Goal: Find specific page/section: Find specific page/section

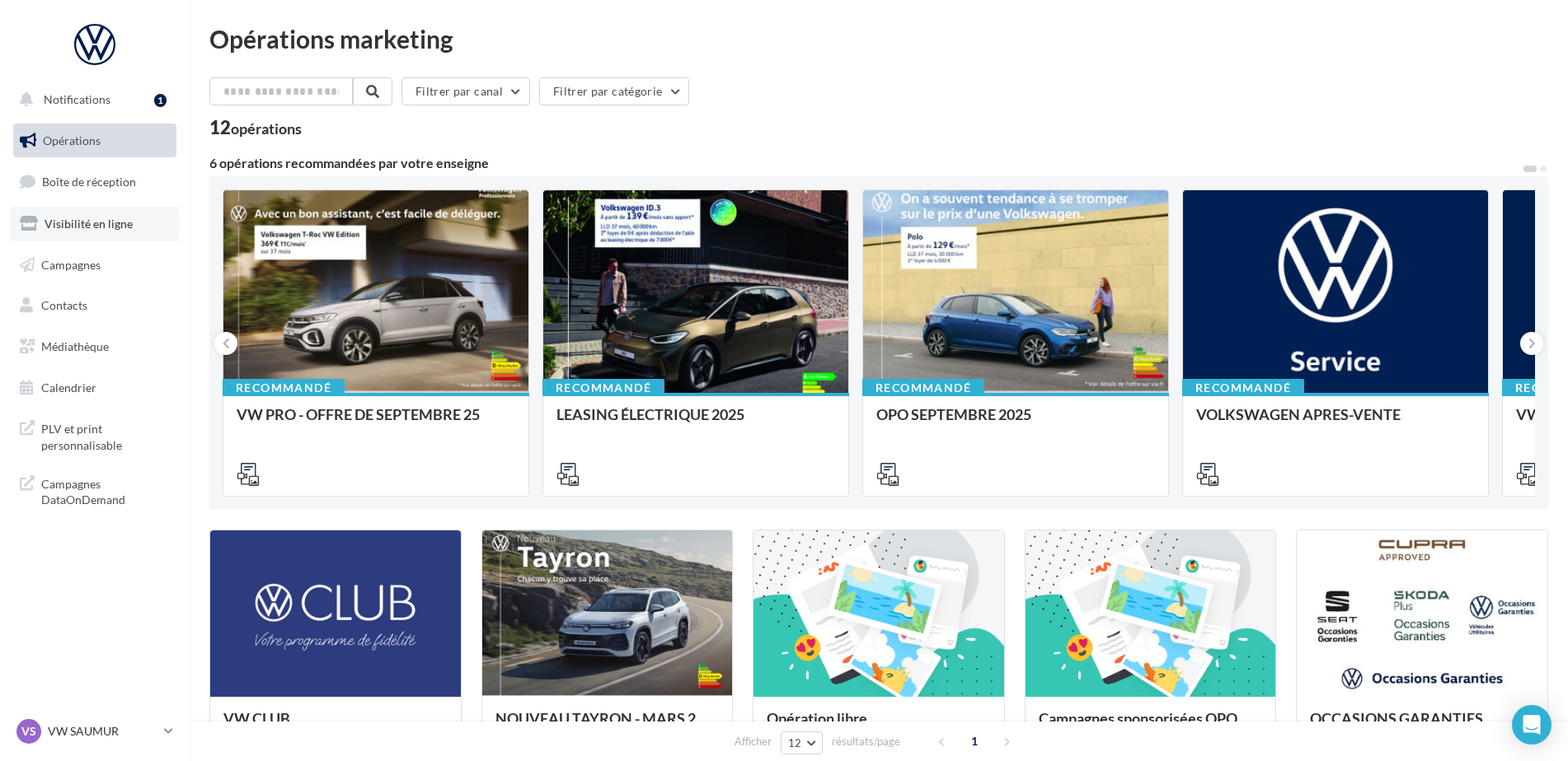
click at [95, 221] on span "Visibilité en ligne" at bounding box center [88, 223] width 88 height 14
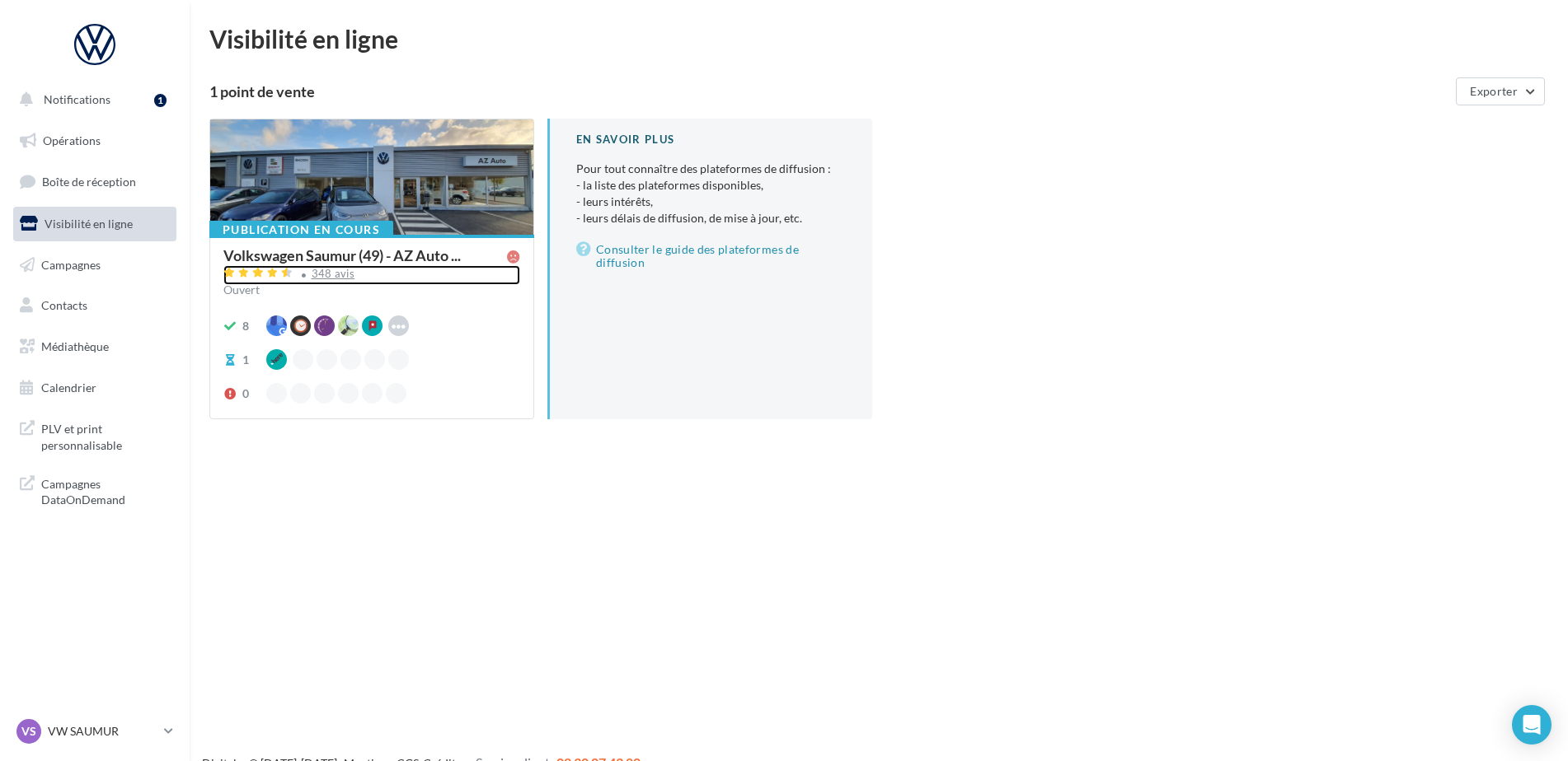
click at [346, 269] on div "348 avis" at bounding box center [334, 274] width 44 height 11
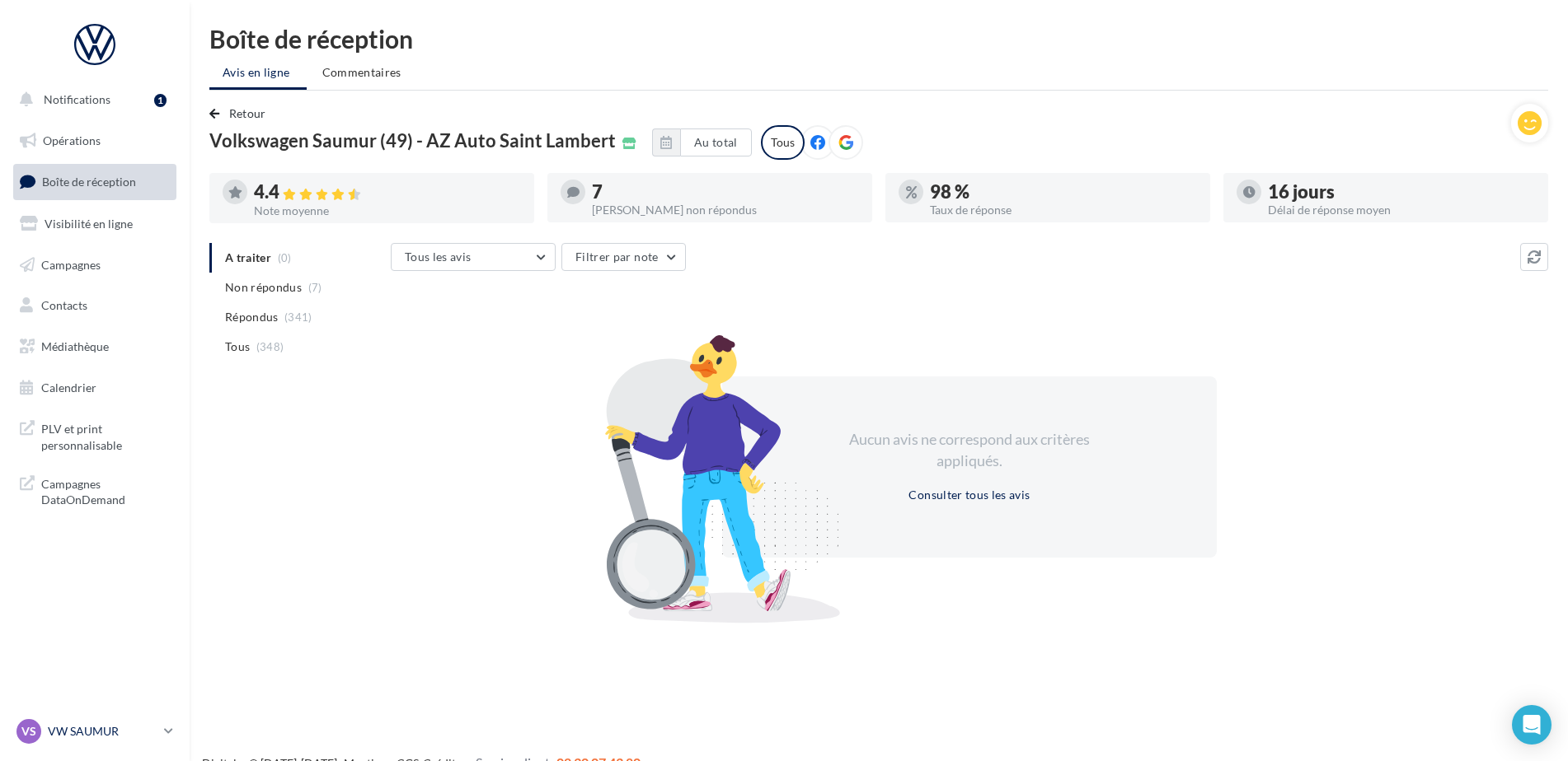
click at [103, 735] on p "VW SAUMUR" at bounding box center [102, 732] width 109 height 16
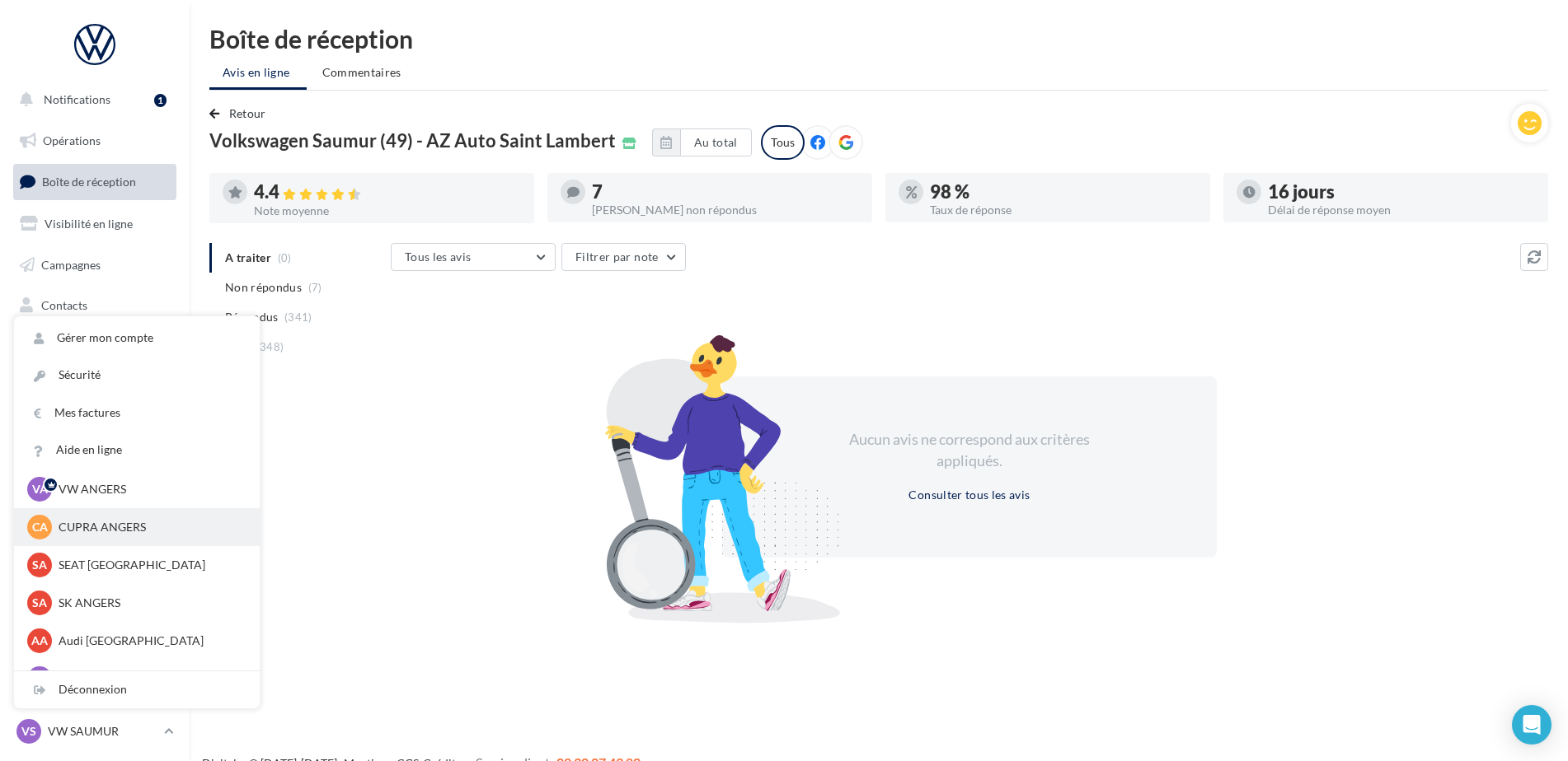
scroll to position [81, 0]
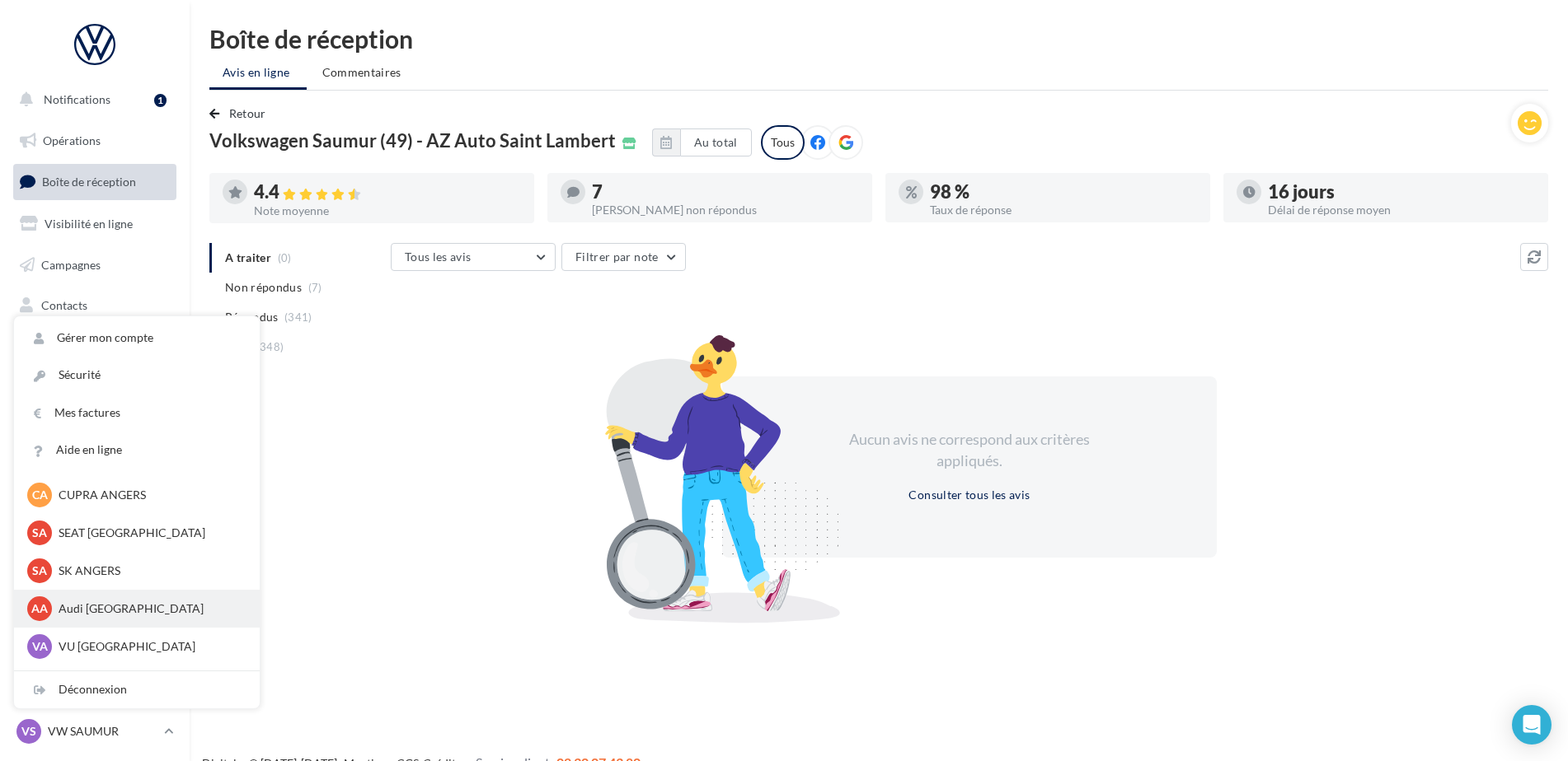
click at [110, 605] on p "Audi [GEOGRAPHIC_DATA]" at bounding box center [149, 609] width 181 height 16
